Goal: Transaction & Acquisition: Download file/media

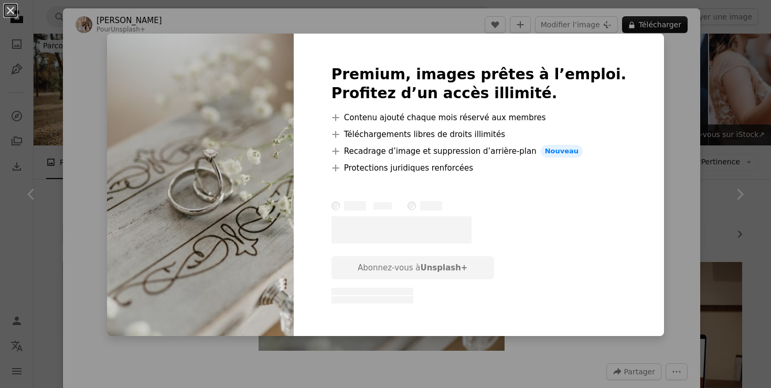
scroll to position [1023, 0]
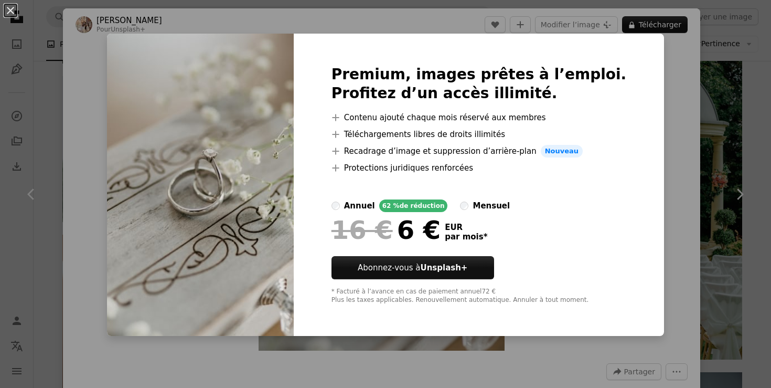
click at [663, 196] on div "An X shape Premium, images prêtes à l’emploi. Profitez d’un accès illimité. A p…" at bounding box center [385, 194] width 771 height 388
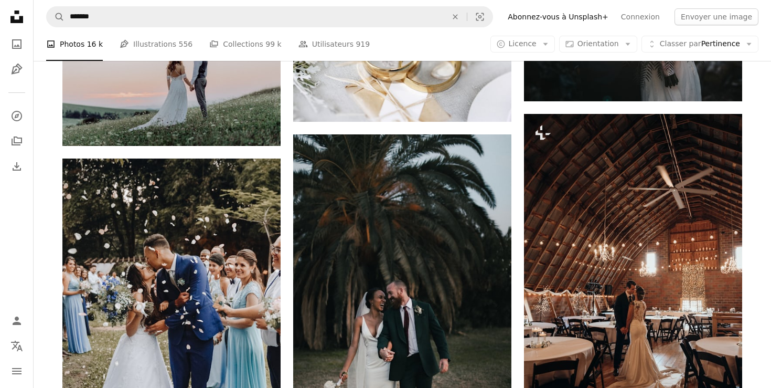
scroll to position [599, 0]
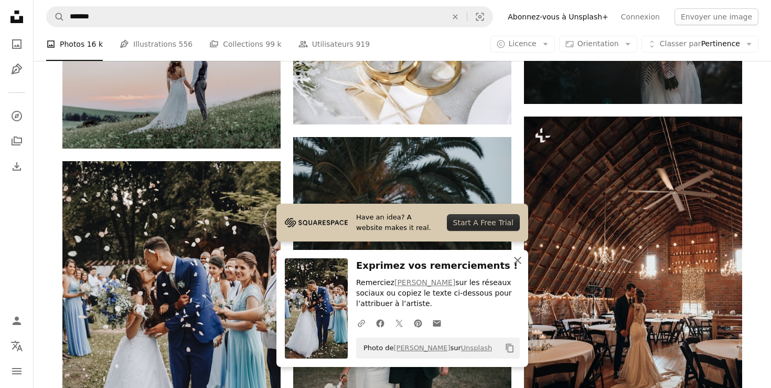
click at [517, 261] on icon "button" at bounding box center [517, 260] width 7 height 7
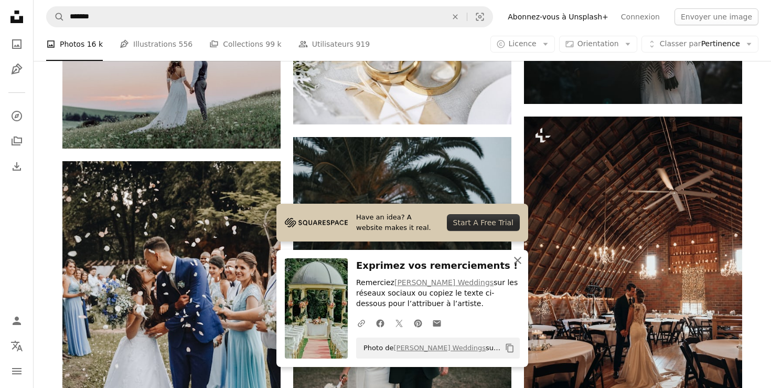
click at [518, 264] on icon "An X shape" at bounding box center [517, 260] width 13 height 13
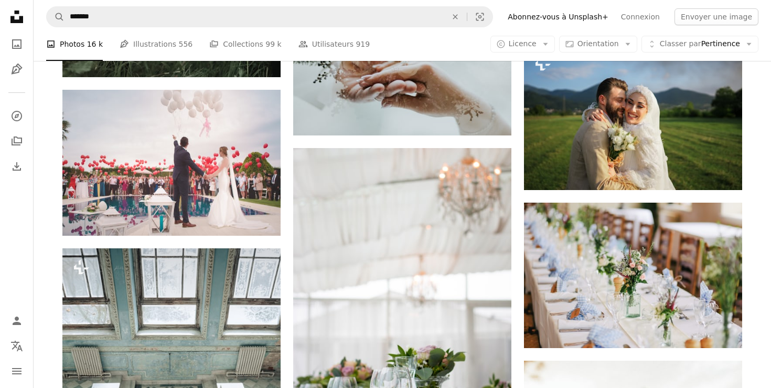
scroll to position [1551, 0]
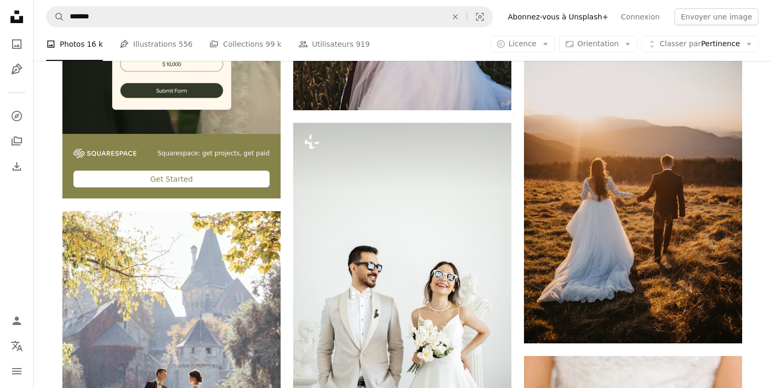
scroll to position [2196, 0]
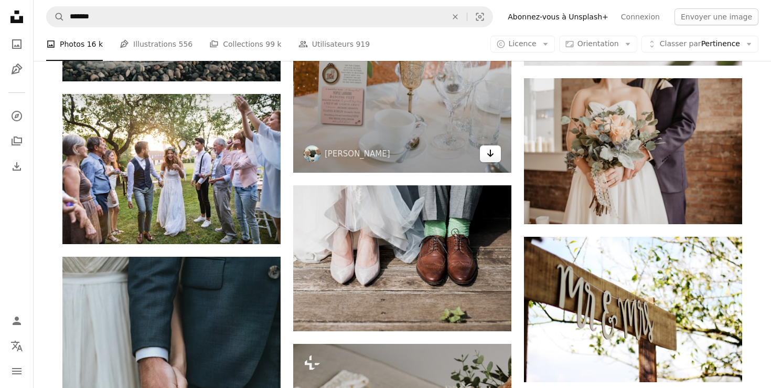
scroll to position [3309, 0]
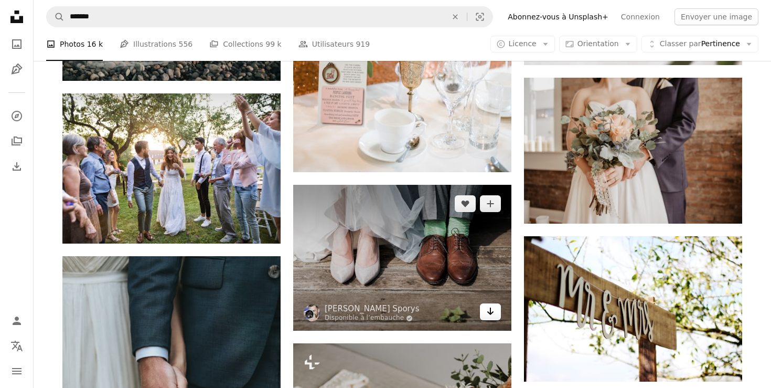
click at [489, 305] on icon "Arrow pointing down" at bounding box center [490, 311] width 8 height 13
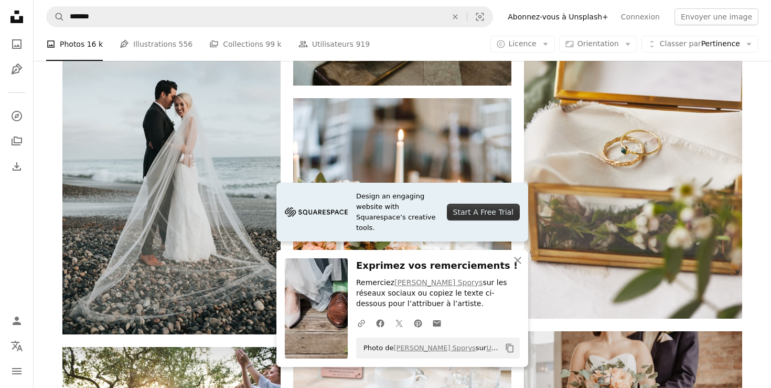
scroll to position [3056, 0]
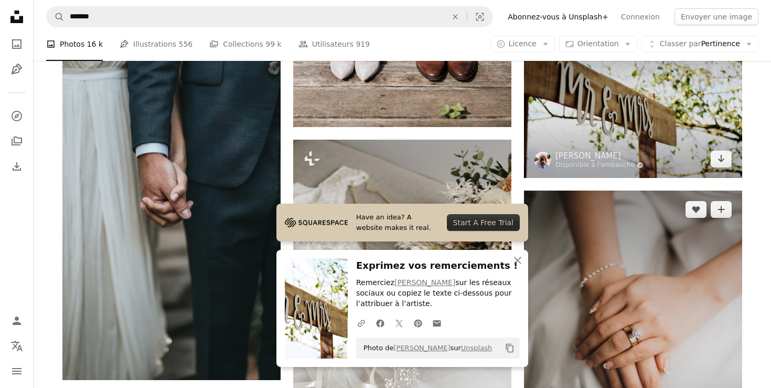
scroll to position [3505, 0]
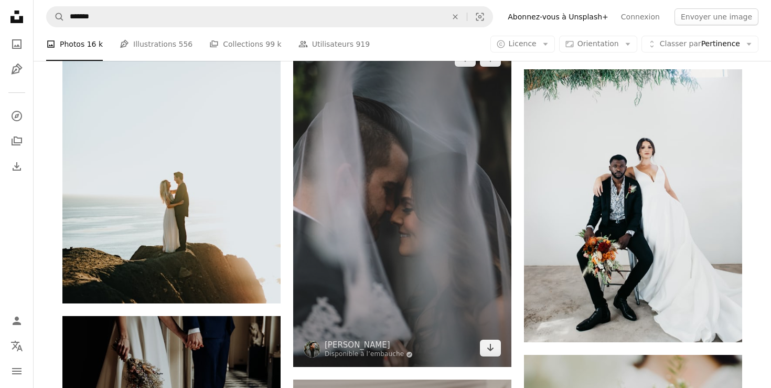
scroll to position [4265, 0]
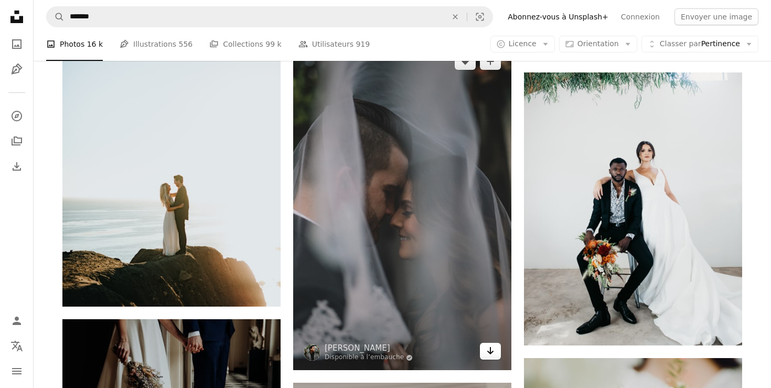
click at [489, 344] on icon "Arrow pointing down" at bounding box center [490, 350] width 8 height 13
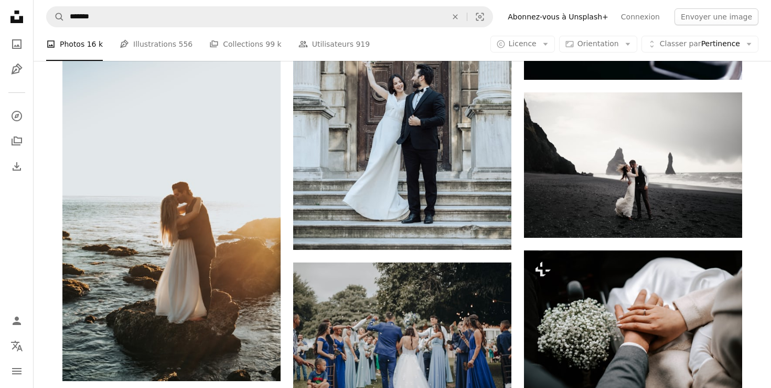
scroll to position [6363, 0]
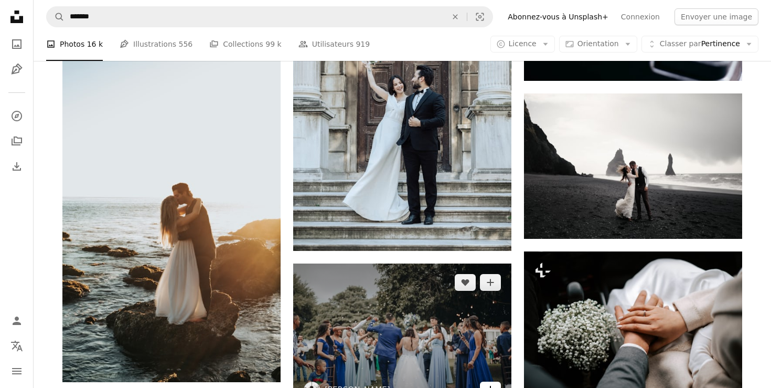
click at [493, 383] on icon "Arrow pointing down" at bounding box center [490, 389] width 8 height 13
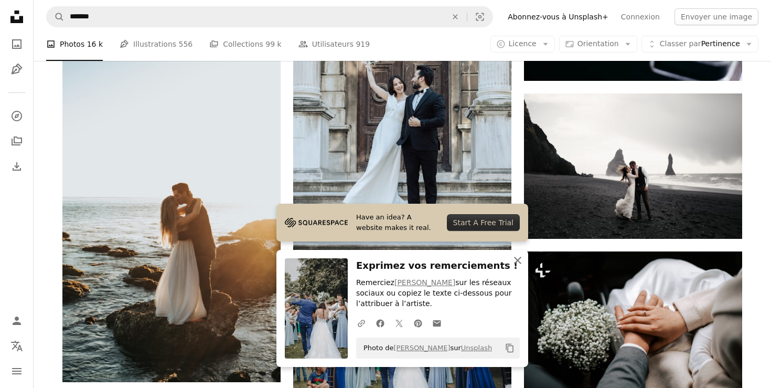
click at [518, 261] on icon "button" at bounding box center [517, 260] width 7 height 7
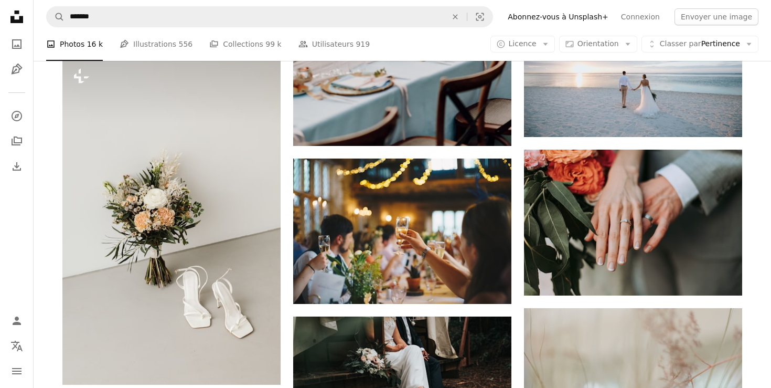
scroll to position [9555, 0]
